Goal: Task Accomplishment & Management: Manage account settings

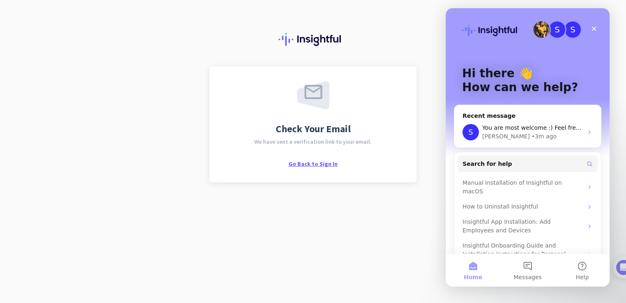
click at [325, 166] on span "Go Back to Sign In" at bounding box center [313, 163] width 49 height 7
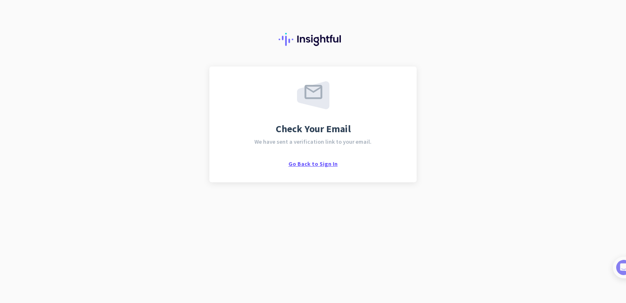
click at [309, 162] on span "Go Back to Sign In" at bounding box center [313, 163] width 49 height 7
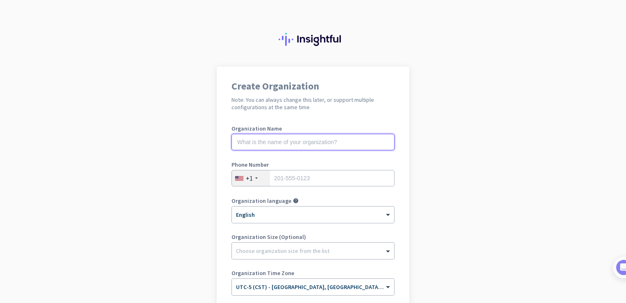
click at [276, 144] on input "text" at bounding box center [313, 142] width 163 height 16
type input "Cochran Engineering"
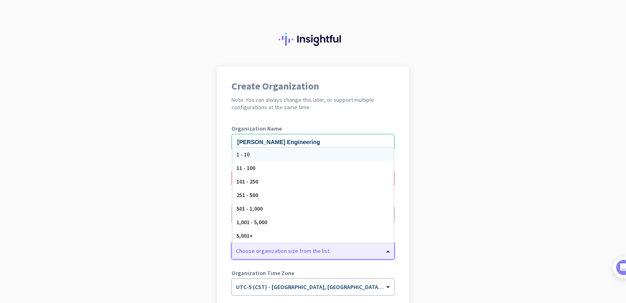
click at [289, 252] on div at bounding box center [313, 248] width 162 height 8
click at [241, 157] on span "1 - 10" at bounding box center [243, 153] width 13 height 7
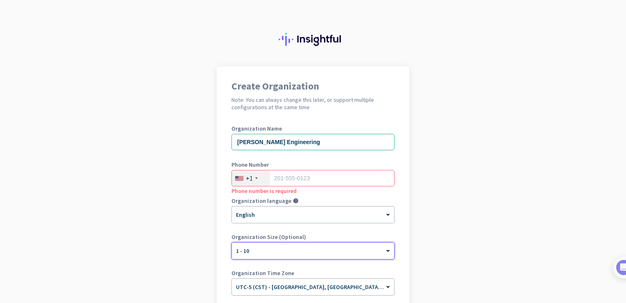
scroll to position [94, 0]
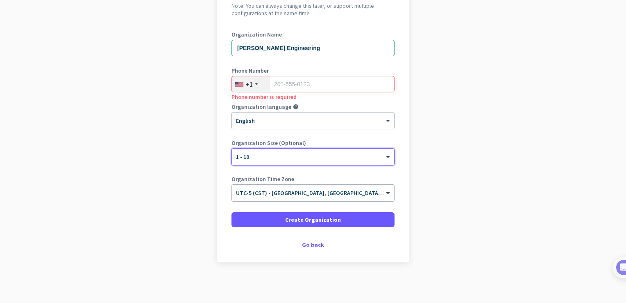
click at [291, 193] on input "text" at bounding box center [305, 190] width 138 height 6
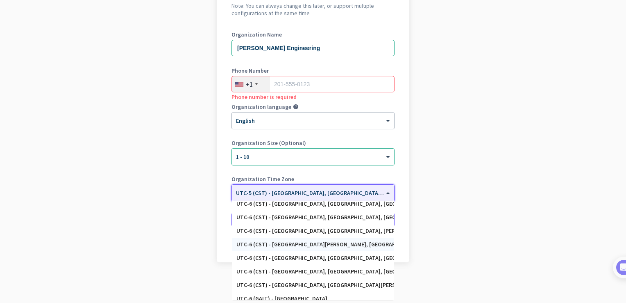
scroll to position [264, 0]
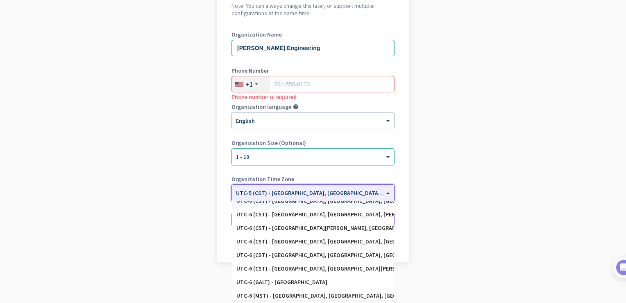
click at [200, 139] on app-onboarding-organization "Create Organization Note: You can always change this later, or support multiple…" at bounding box center [313, 138] width 626 height 330
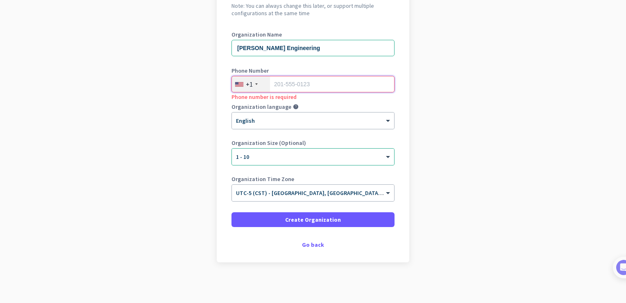
click at [282, 81] on input "tel" at bounding box center [313, 84] width 163 height 16
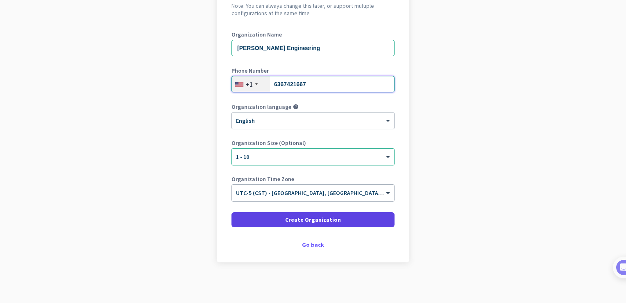
type input "6367421667"
click at [310, 217] on span "Create Organization" at bounding box center [313, 219] width 56 height 8
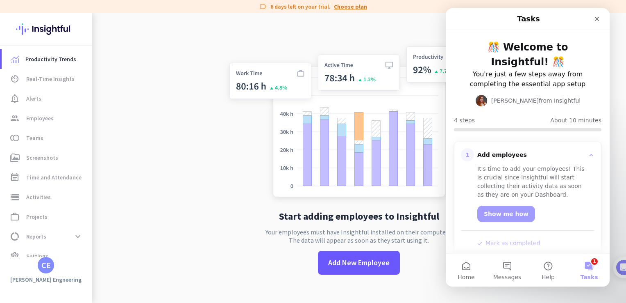
click at [351, 6] on link "Choose plan" at bounding box center [350, 6] width 33 height 8
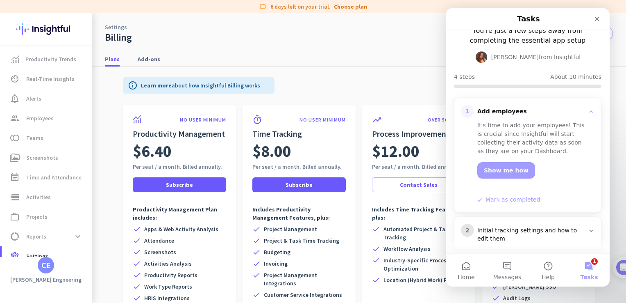
scroll to position [44, 0]
click at [510, 175] on link "Show me how" at bounding box center [507, 169] width 58 height 16
